Goal: Transaction & Acquisition: Obtain resource

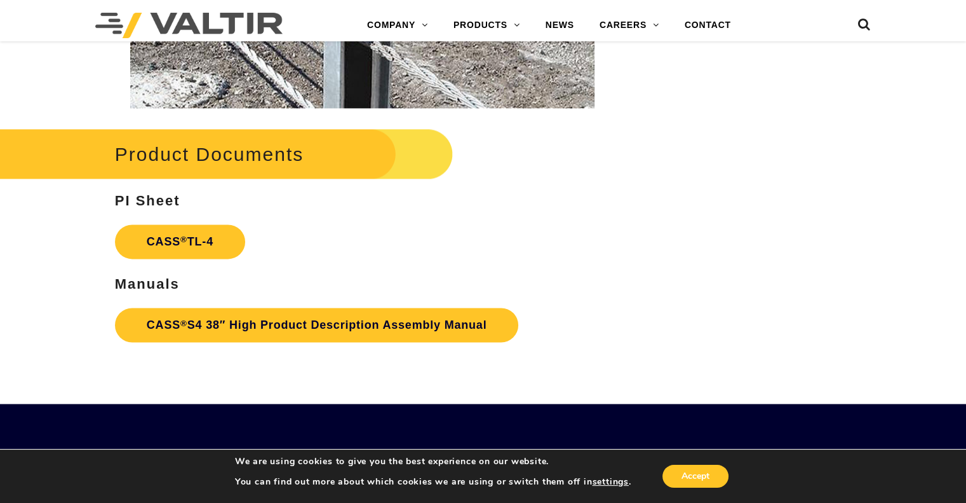
scroll to position [1811, 0]
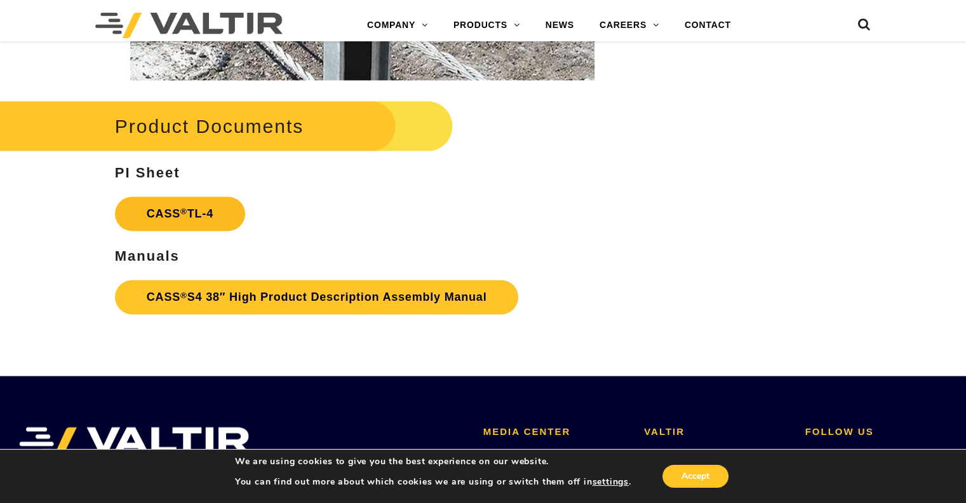
click at [217, 205] on link "CASS ® TL-4" at bounding box center [180, 213] width 130 height 34
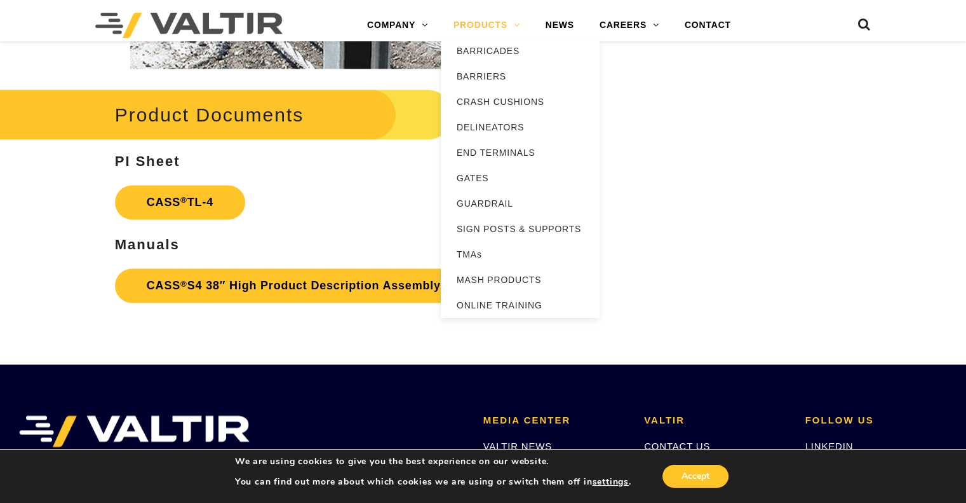
click at [509, 23] on link "PRODUCTS" at bounding box center [487, 25] width 92 height 25
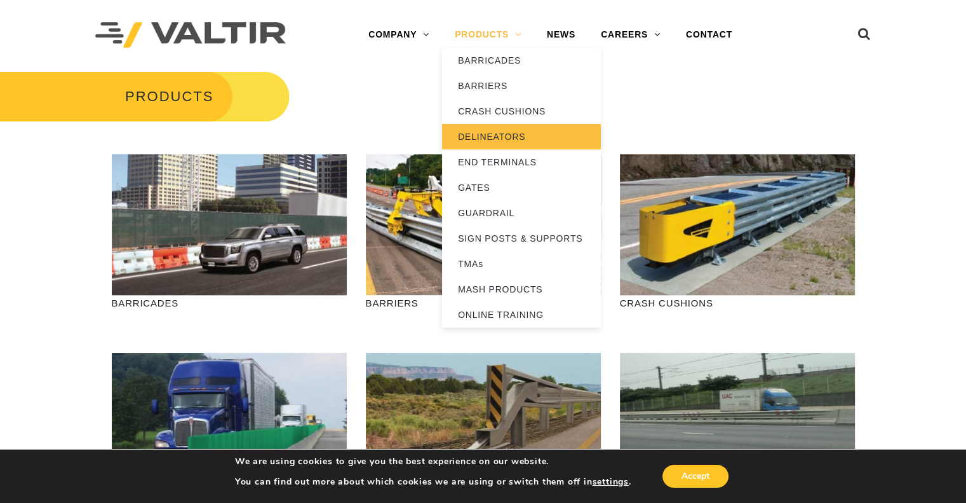
click at [477, 134] on link "DELINEATORS" at bounding box center [521, 136] width 159 height 25
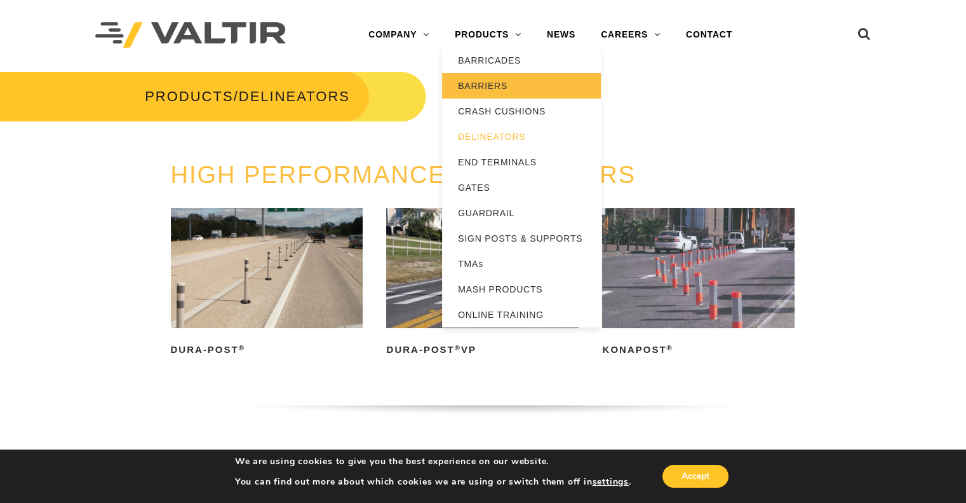
click at [501, 81] on link "BARRIERS" at bounding box center [521, 85] width 159 height 25
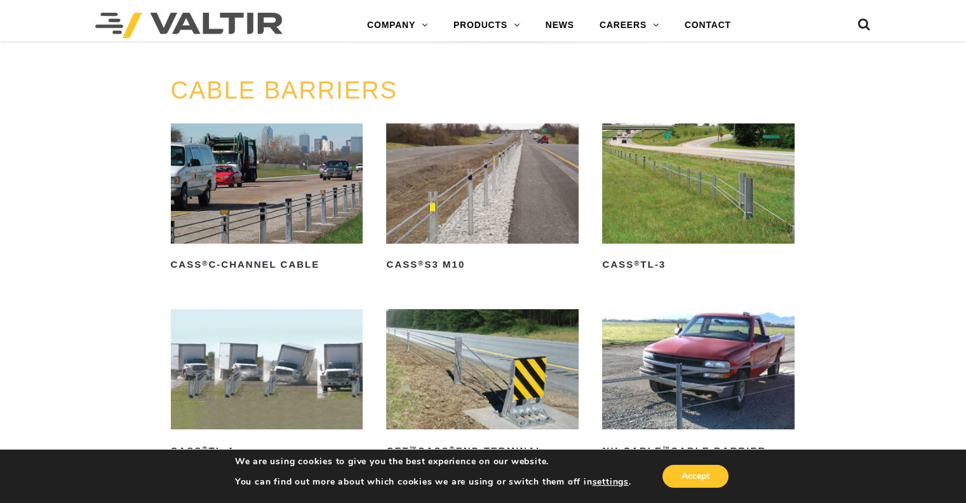
scroll to position [572, 0]
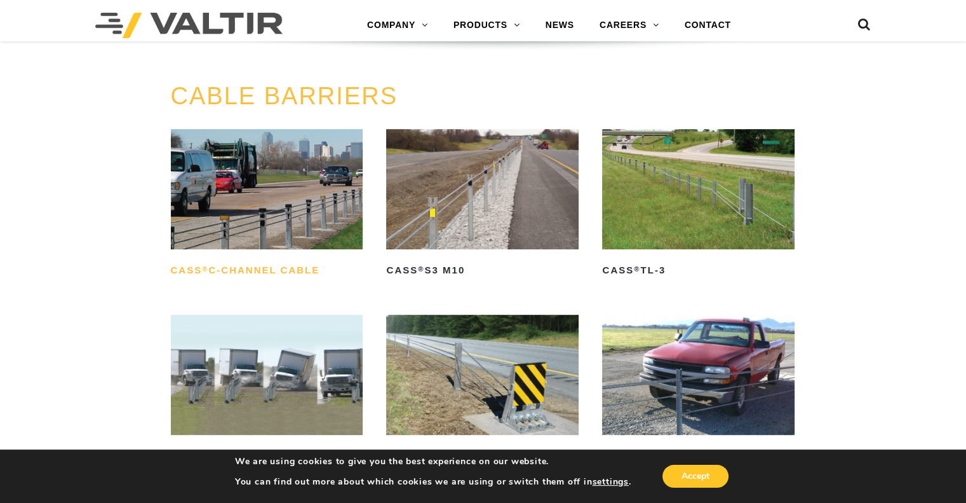
click at [300, 269] on h2 "CASS ® C-Channel Cable" at bounding box center [267, 270] width 192 height 20
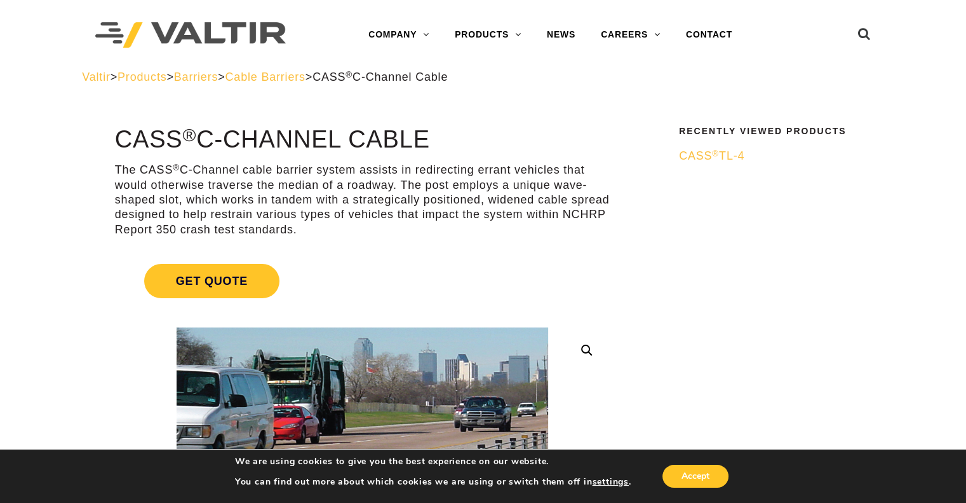
click at [476, 287] on link "Get Quote" at bounding box center [362, 280] width 495 height 65
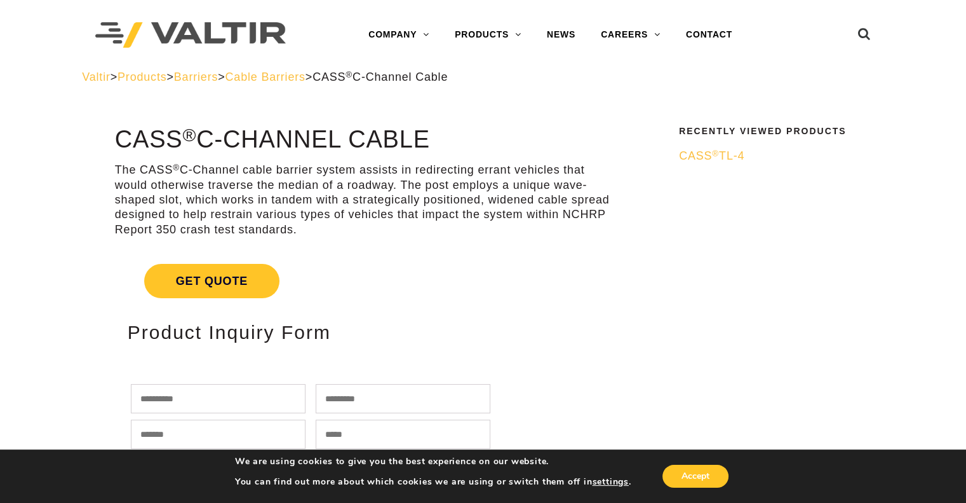
click at [361, 284] on link "Get Quote" at bounding box center [362, 280] width 495 height 65
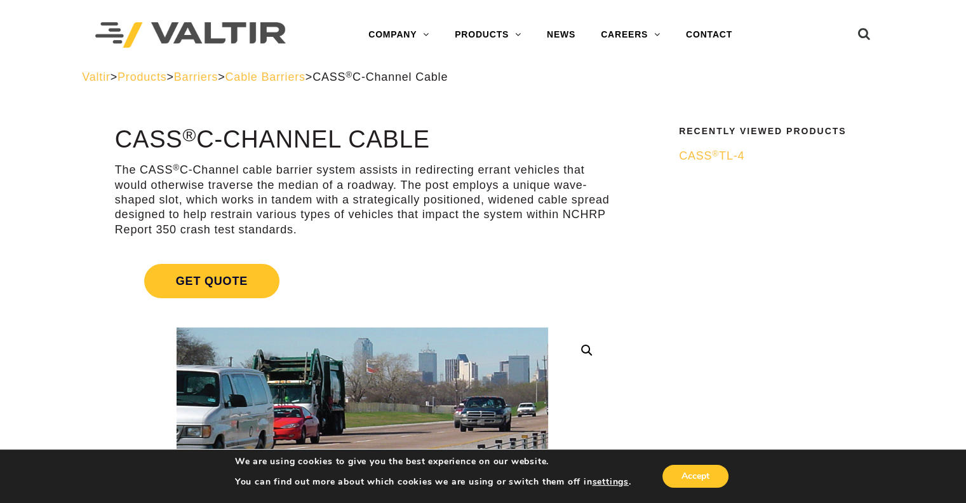
click at [588, 348] on link at bounding box center [587, 350] width 23 height 23
drag, startPoint x: 610, startPoint y: 244, endPoint x: 618, endPoint y: 295, distance: 51.4
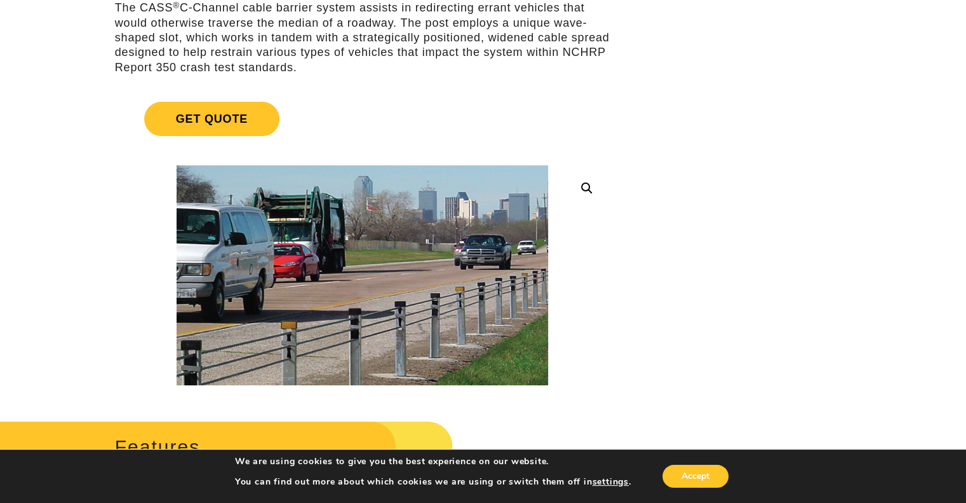
scroll to position [254, 0]
